Goal: Task Accomplishment & Management: Manage account settings

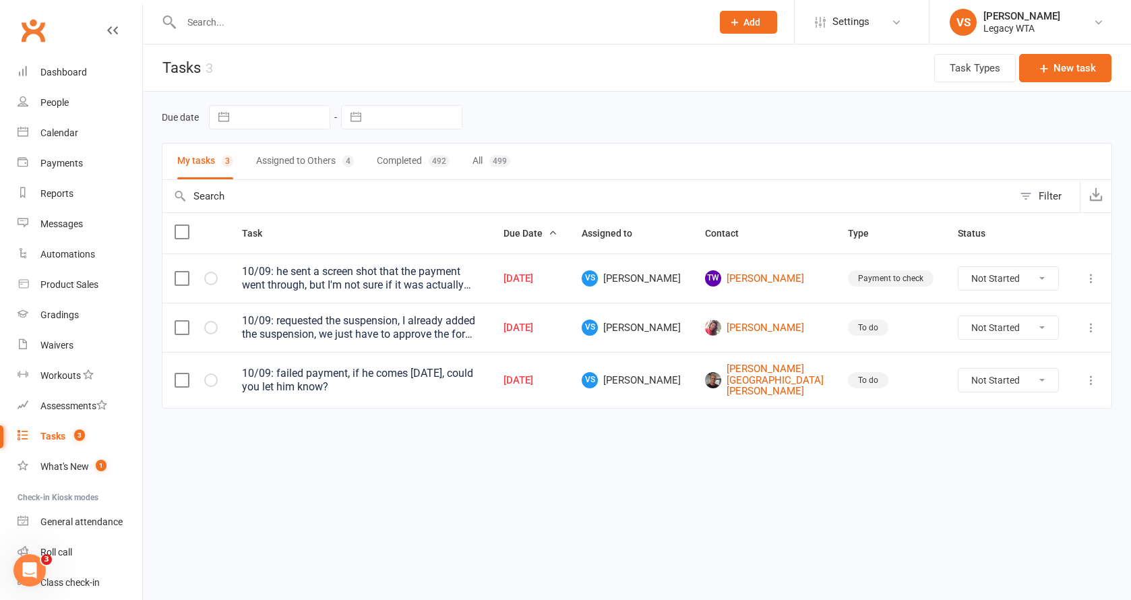
click at [1088, 279] on icon at bounding box center [1090, 278] width 13 height 13
click at [1017, 328] on link "Edit" at bounding box center [1031, 331] width 133 height 27
type textarea "10/09: he sent a screen shot that the payment went through, but I'm not sure if…"
select select "48918"
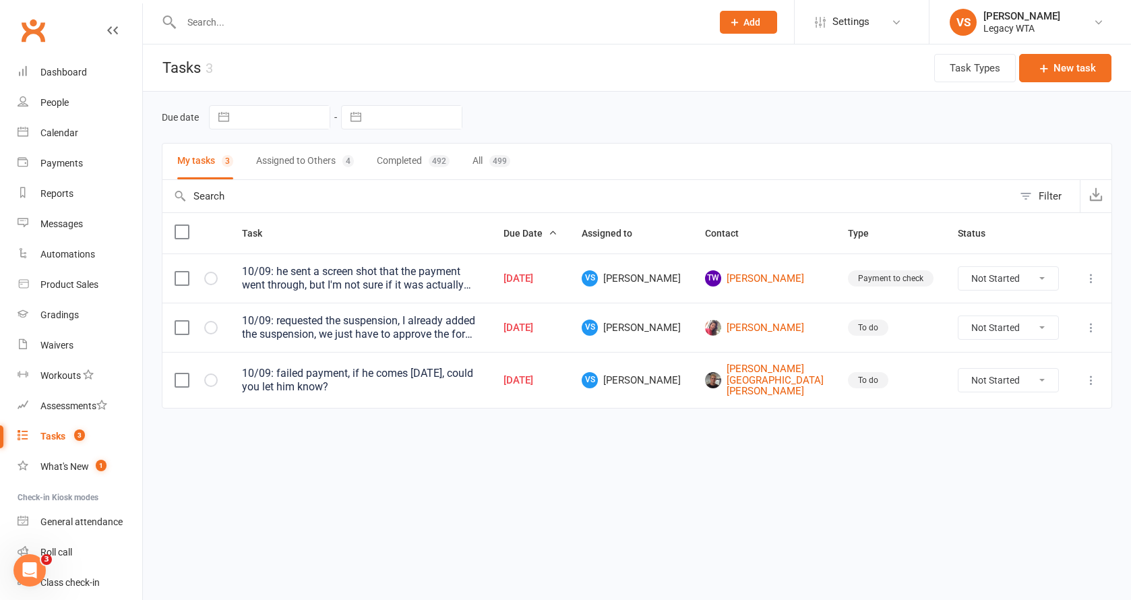
type input "[DATE]"
type input "5:00pm"
select select "27578"
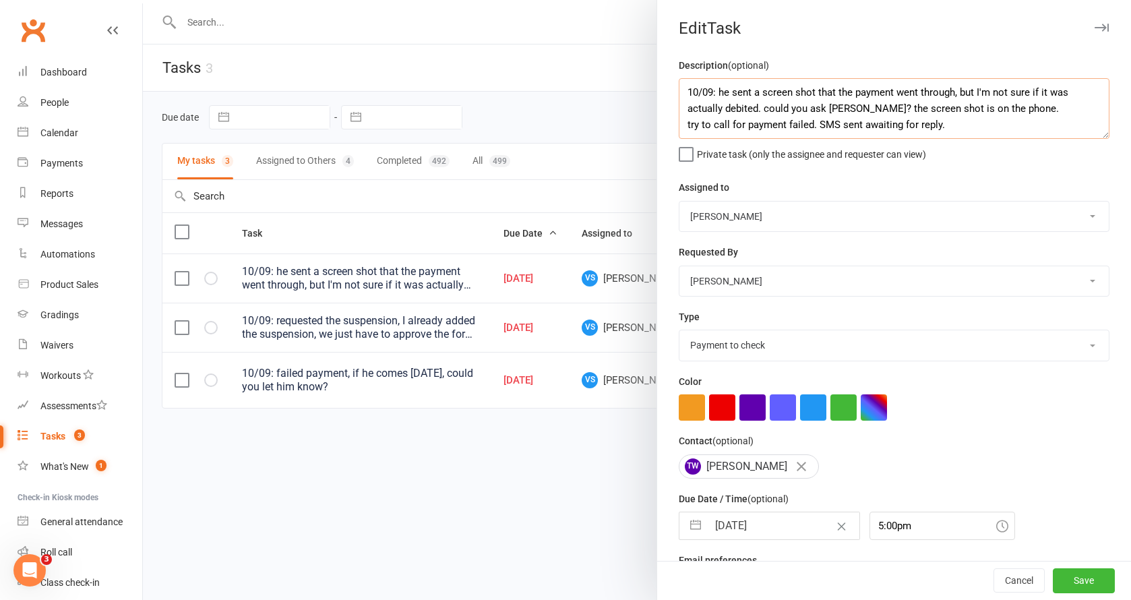
click at [683, 94] on textarea "10/09: he sent a screen shot that the payment went through, but I'm not sure if…" at bounding box center [894, 108] width 431 height 61
drag, startPoint x: 854, startPoint y: 90, endPoint x: 840, endPoint y: 108, distance: 22.1
click at [840, 108] on textarea "11/09 I tried to call but he didn't reply. [PERSON_NAME] said that is PENding t…" at bounding box center [894, 108] width 431 height 61
type textarea "11/09 I tried to call but he didn't reply. 10/09: he sent a screen shot that th…"
select select "51023"
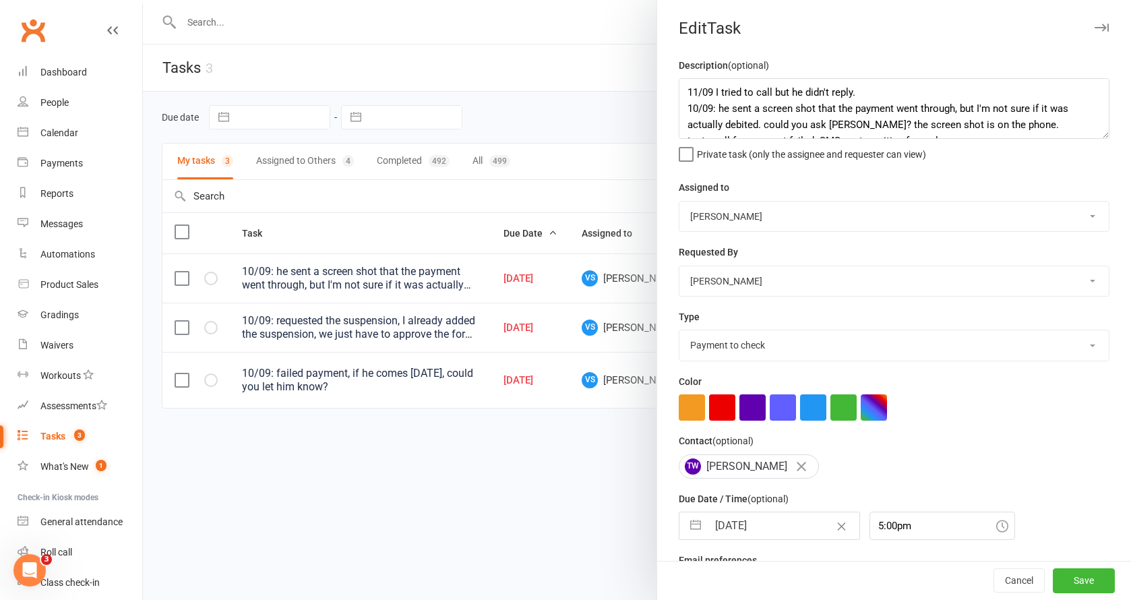
select select "7"
select select "2025"
select select "8"
select select "2025"
select select "9"
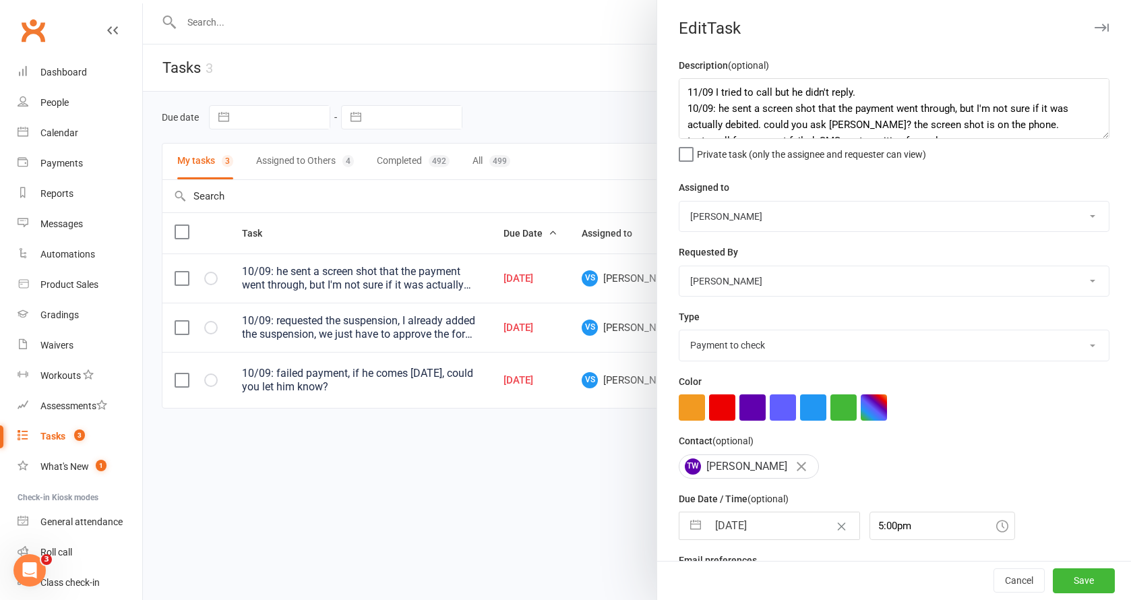
select select "2025"
click at [746, 530] on input "[DATE]" at bounding box center [784, 525] width 152 height 27
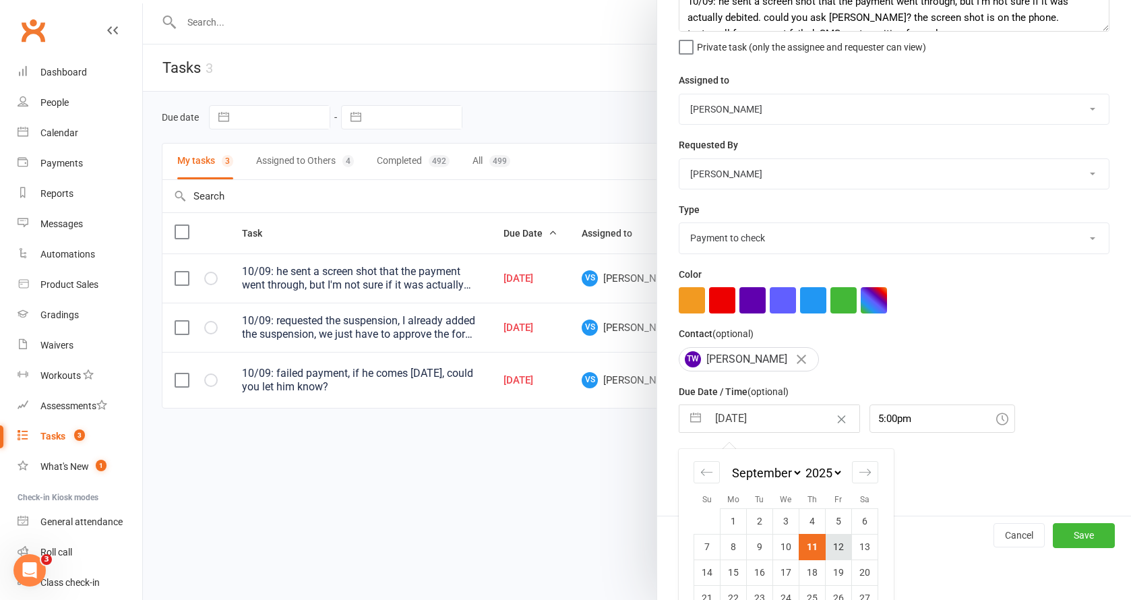
click at [833, 553] on td "12" at bounding box center [838, 547] width 26 height 26
type input "[DATE]"
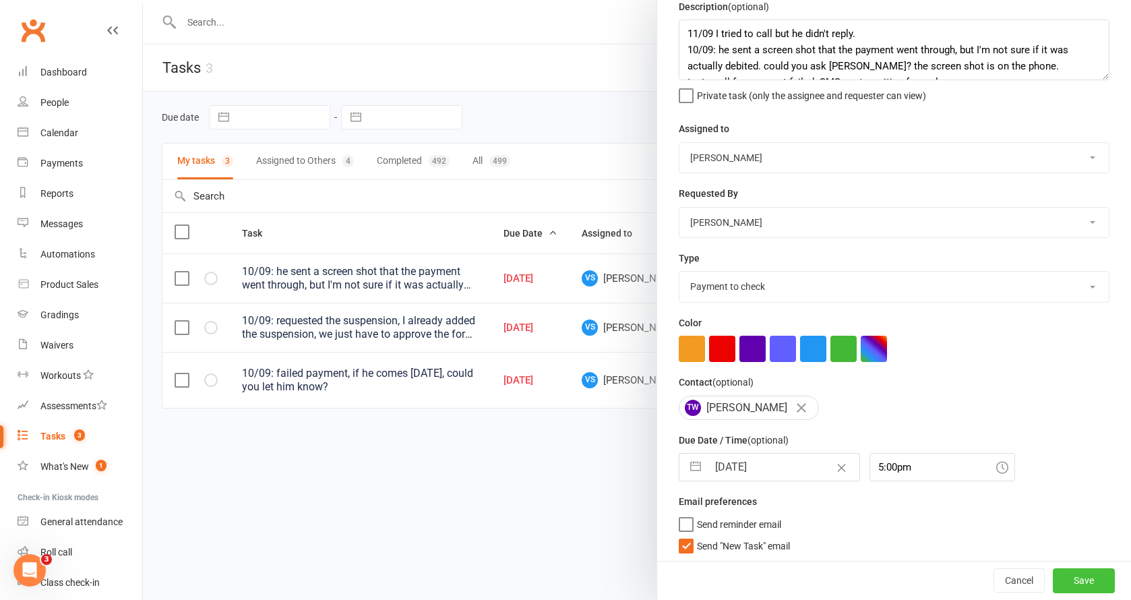
click at [1054, 575] on button "Save" at bounding box center [1084, 581] width 62 height 24
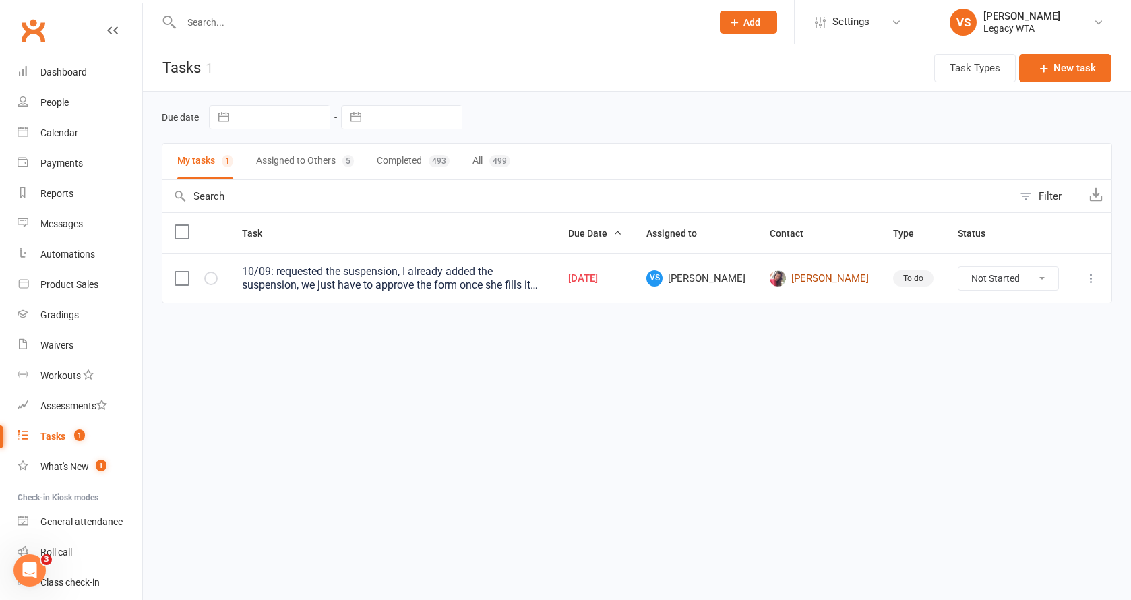
click at [838, 274] on link "[PERSON_NAME]" at bounding box center [819, 278] width 99 height 16
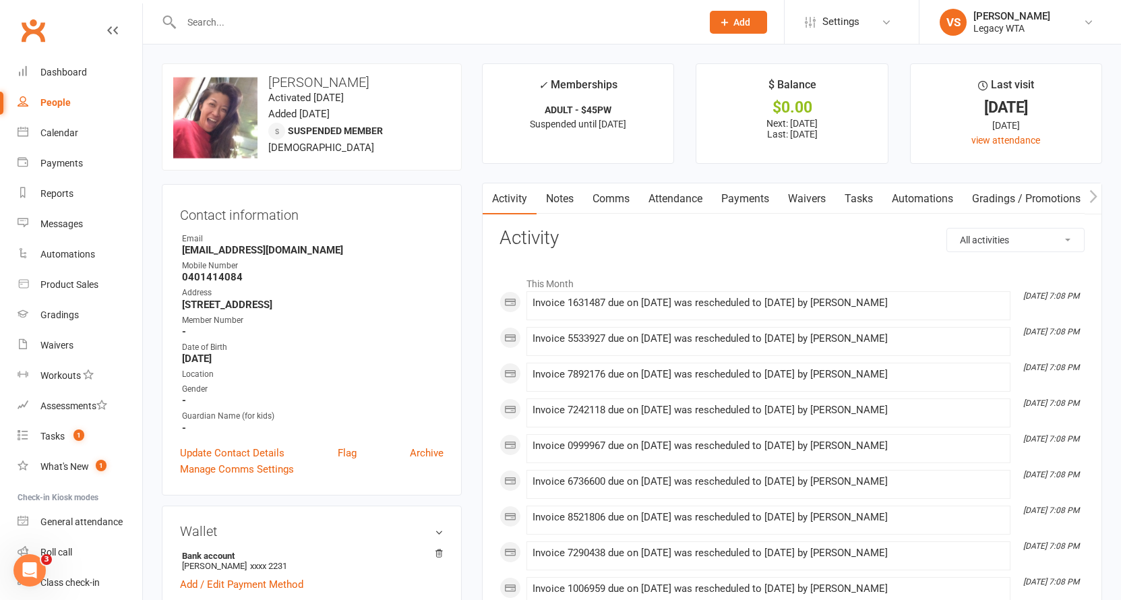
click at [803, 196] on link "Waivers" at bounding box center [806, 198] width 57 height 31
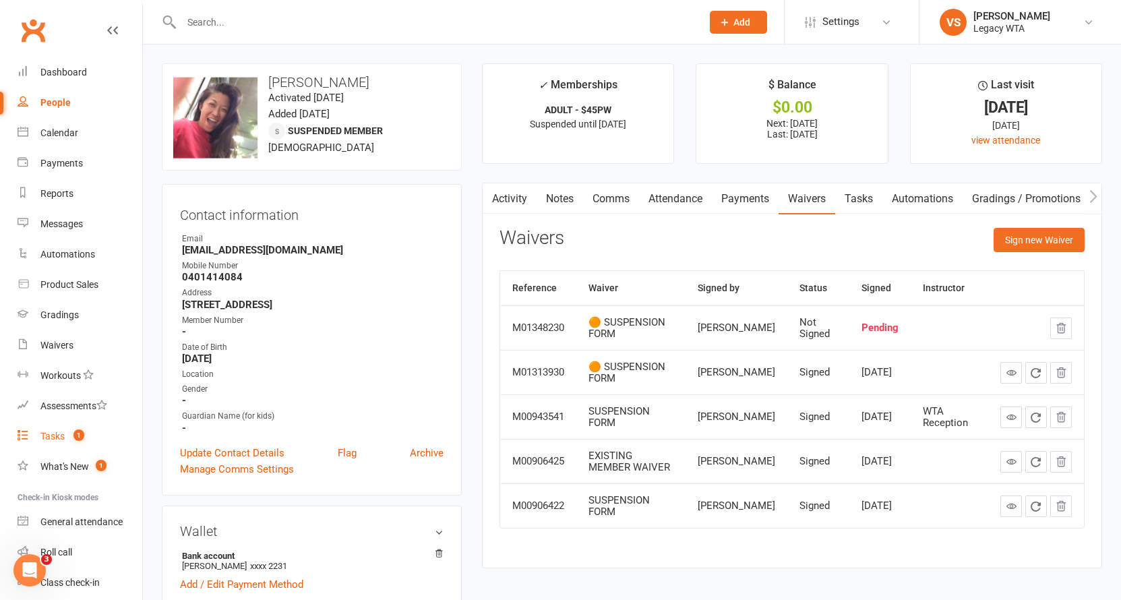
click at [75, 434] on span "1" at bounding box center [78, 434] width 11 height 11
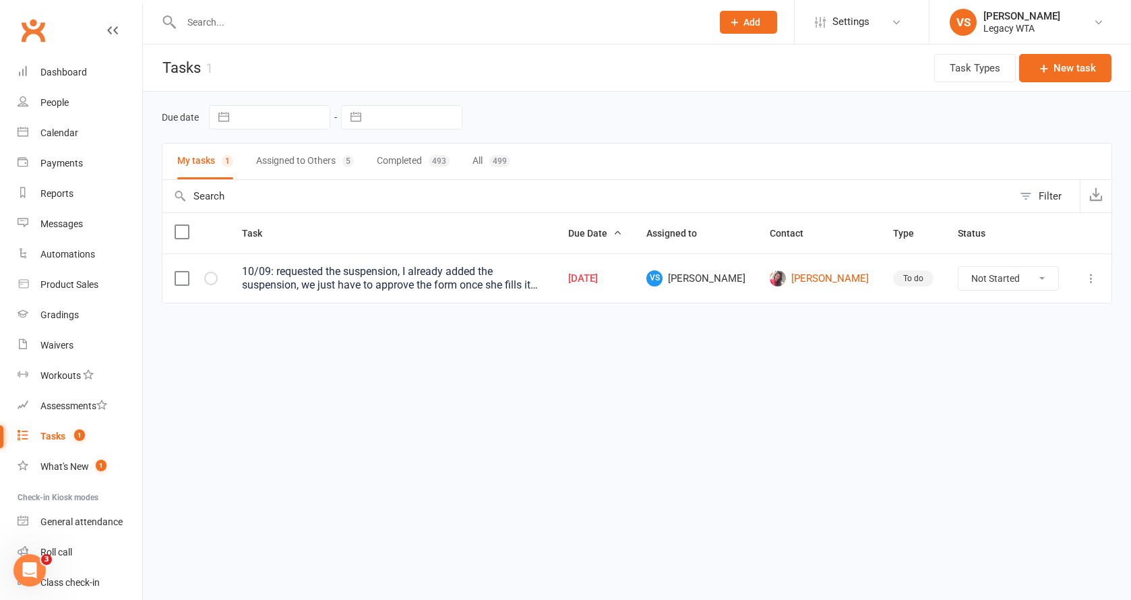
click at [52, 437] on div "Tasks" at bounding box center [52, 436] width 25 height 11
click at [325, 160] on button "Assigned to Others 5" at bounding box center [305, 162] width 98 height 36
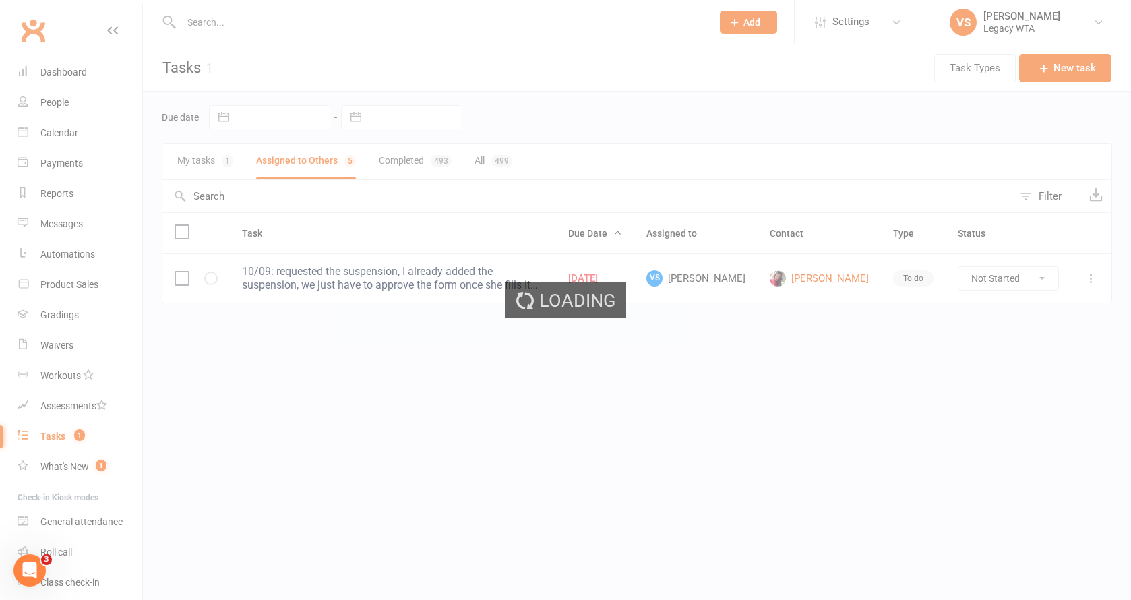
select select "started"
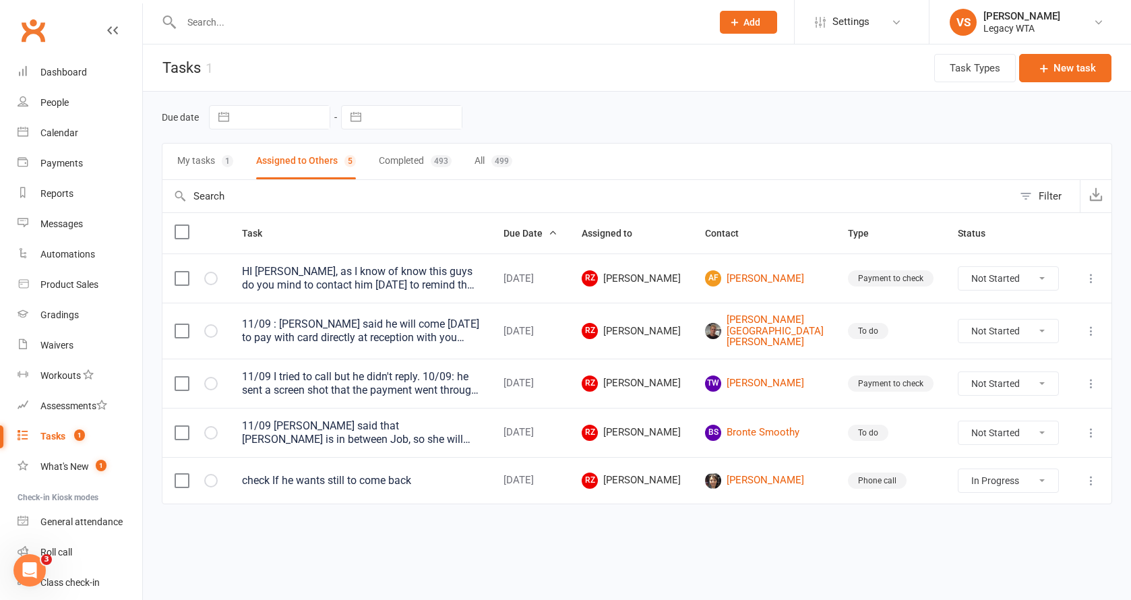
select select "started"
